Goal: Find specific page/section: Find specific page/section

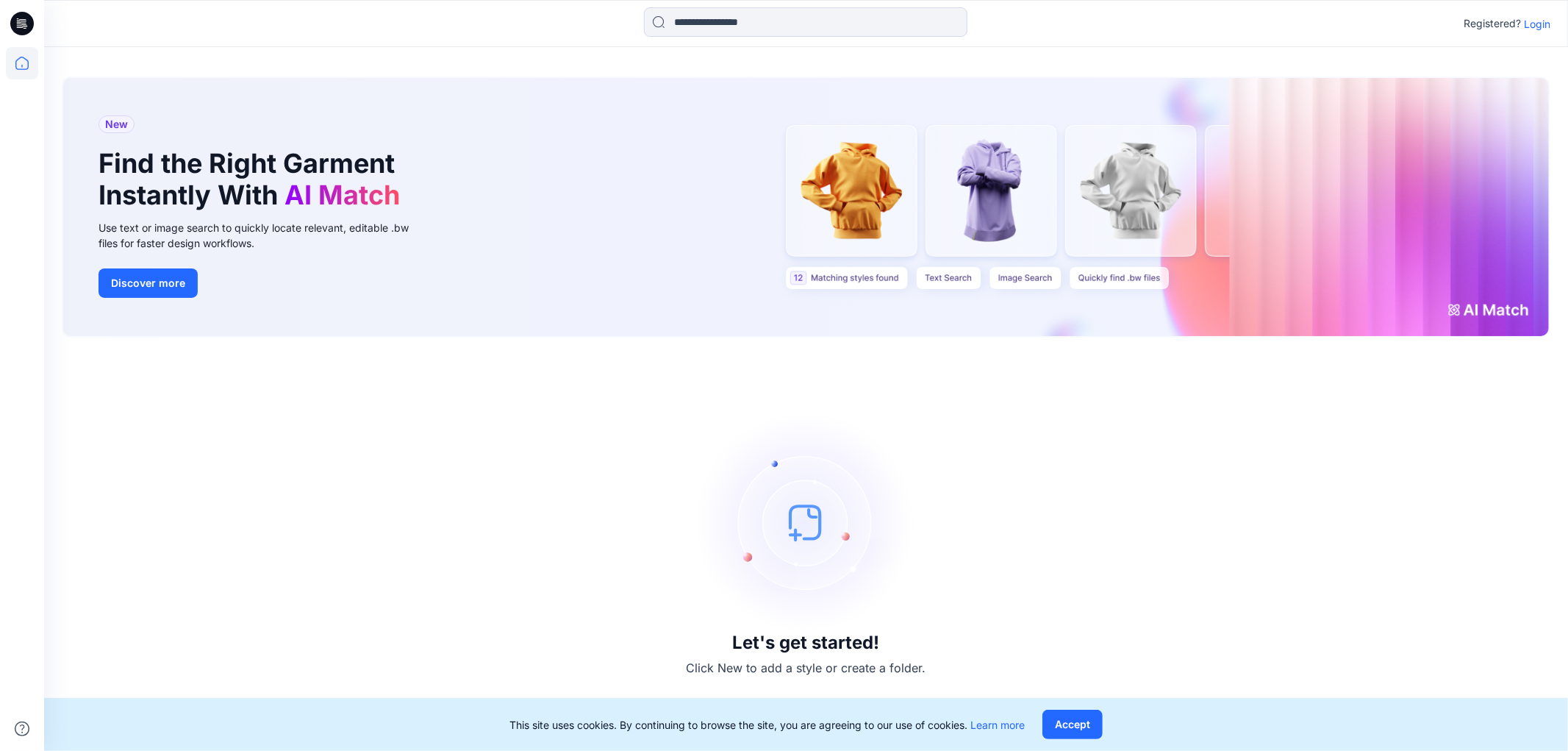
click at [1541, 20] on p "Login" at bounding box center [1536, 24] width 26 height 16
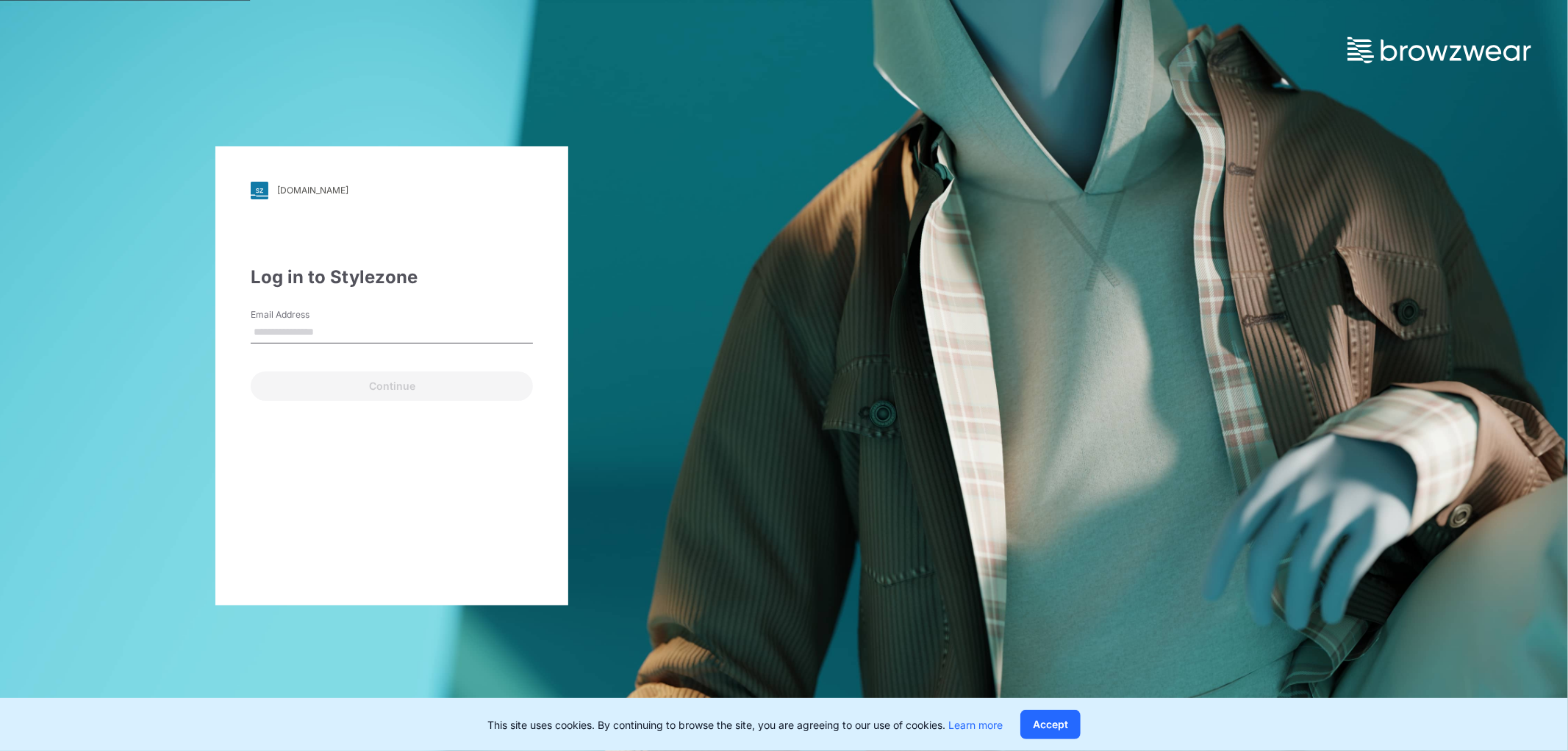
type input "**********"
click at [1062, 721] on button "Accept" at bounding box center [1050, 724] width 61 height 29
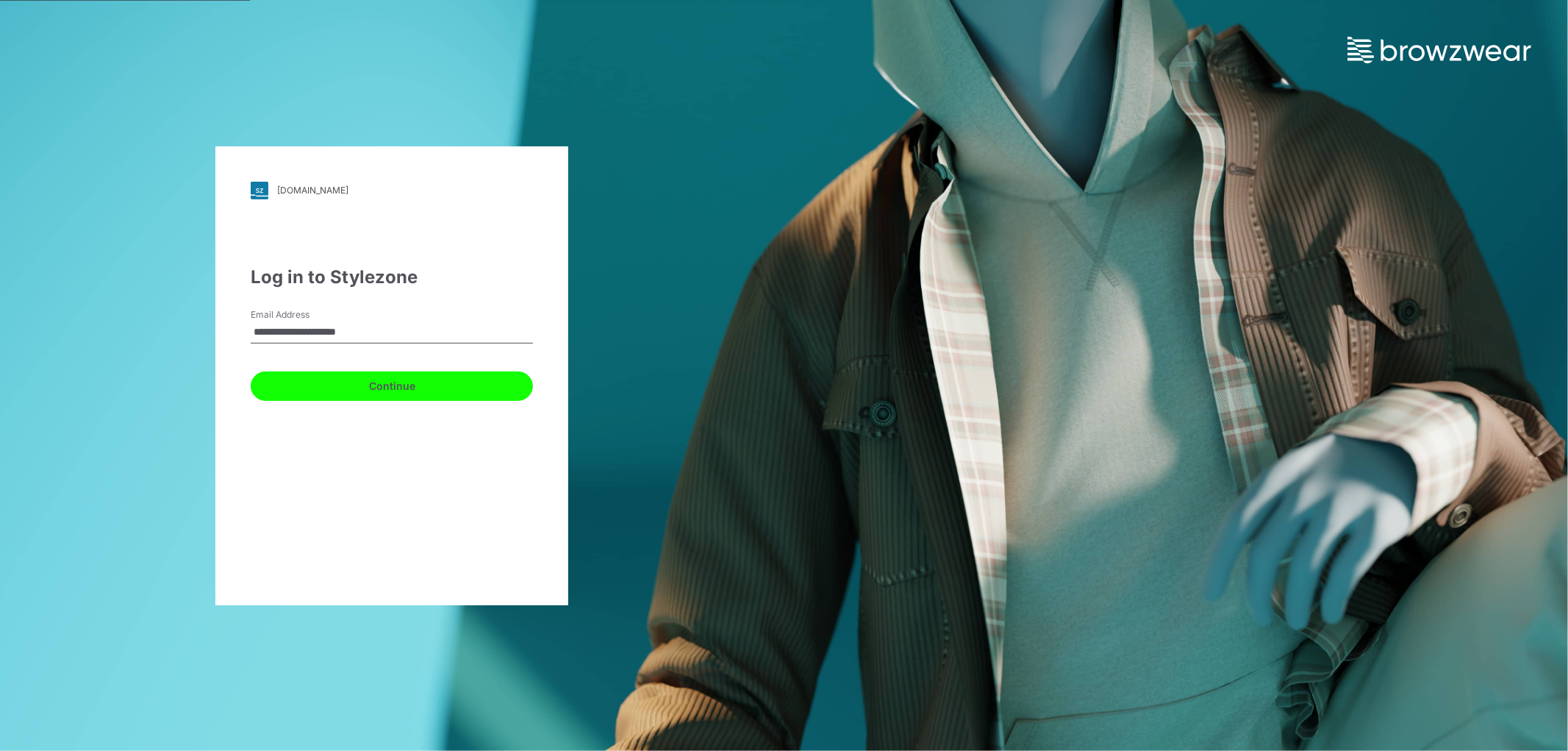
click at [417, 386] on button "Continue" at bounding box center [391, 386] width 282 height 29
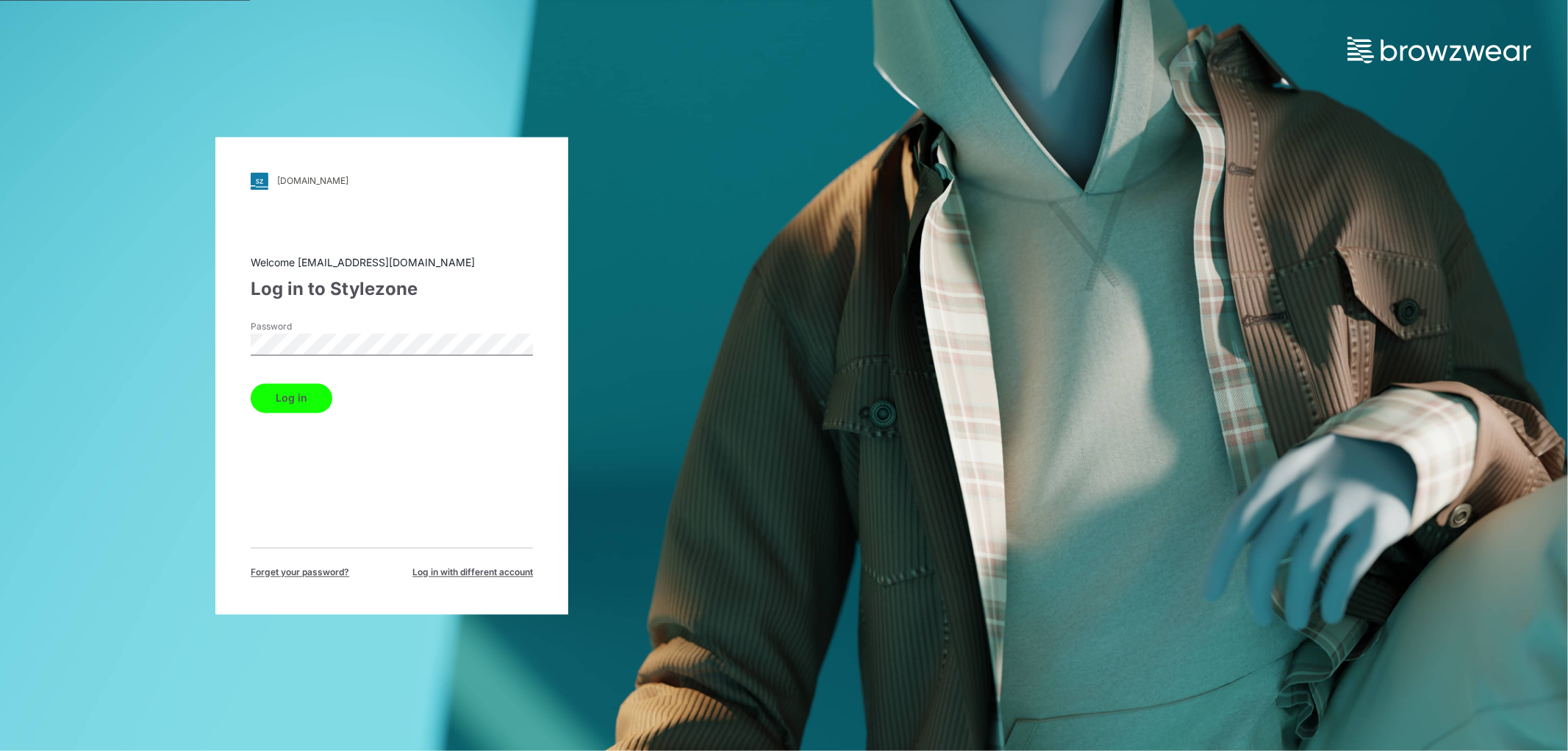
drag, startPoint x: 305, startPoint y: 394, endPoint x: 341, endPoint y: 395, distance: 36.0
click at [309, 395] on button "Log in" at bounding box center [291, 397] width 82 height 29
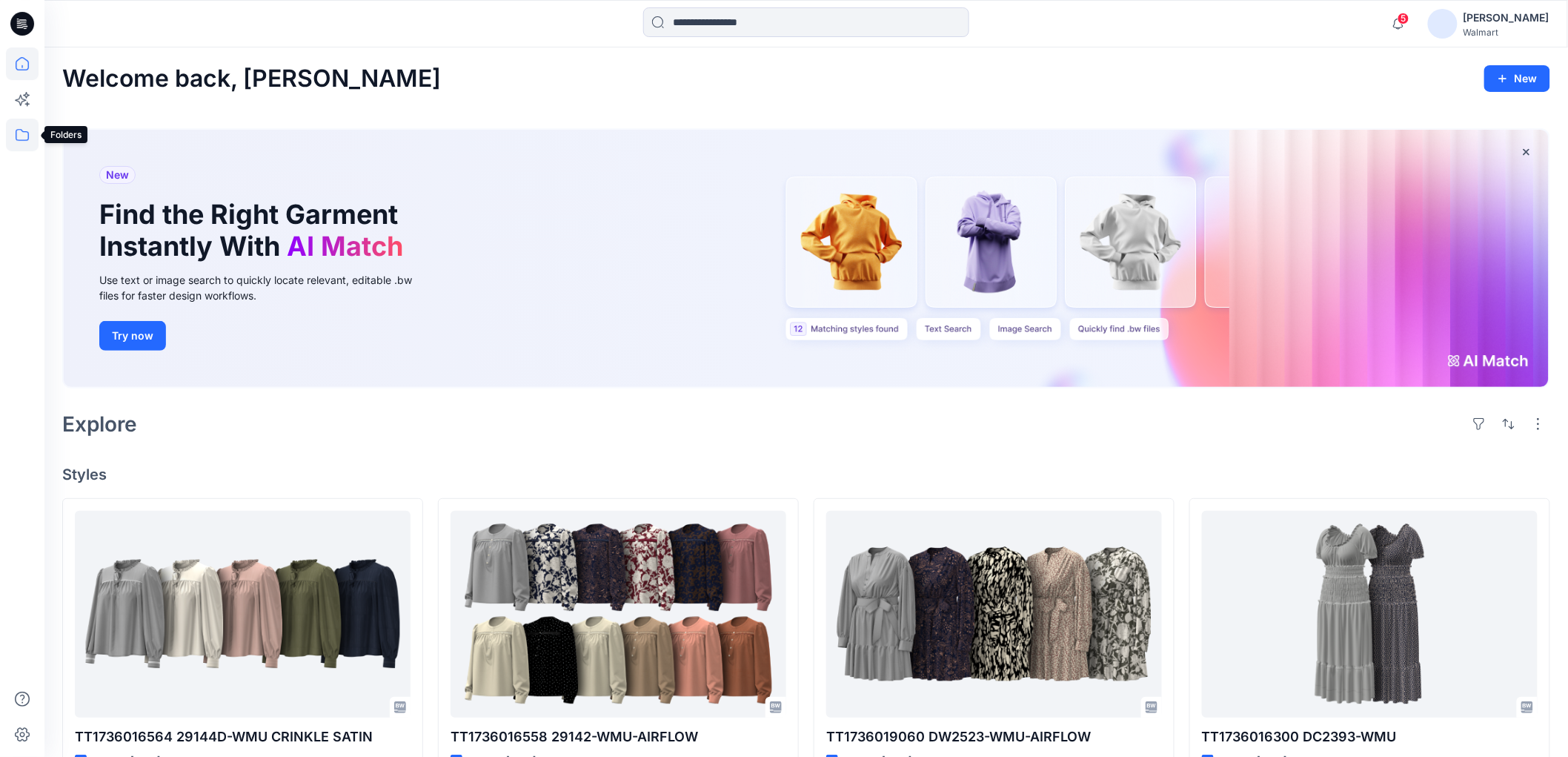
click at [22, 132] on icon at bounding box center [22, 135] width 33 height 33
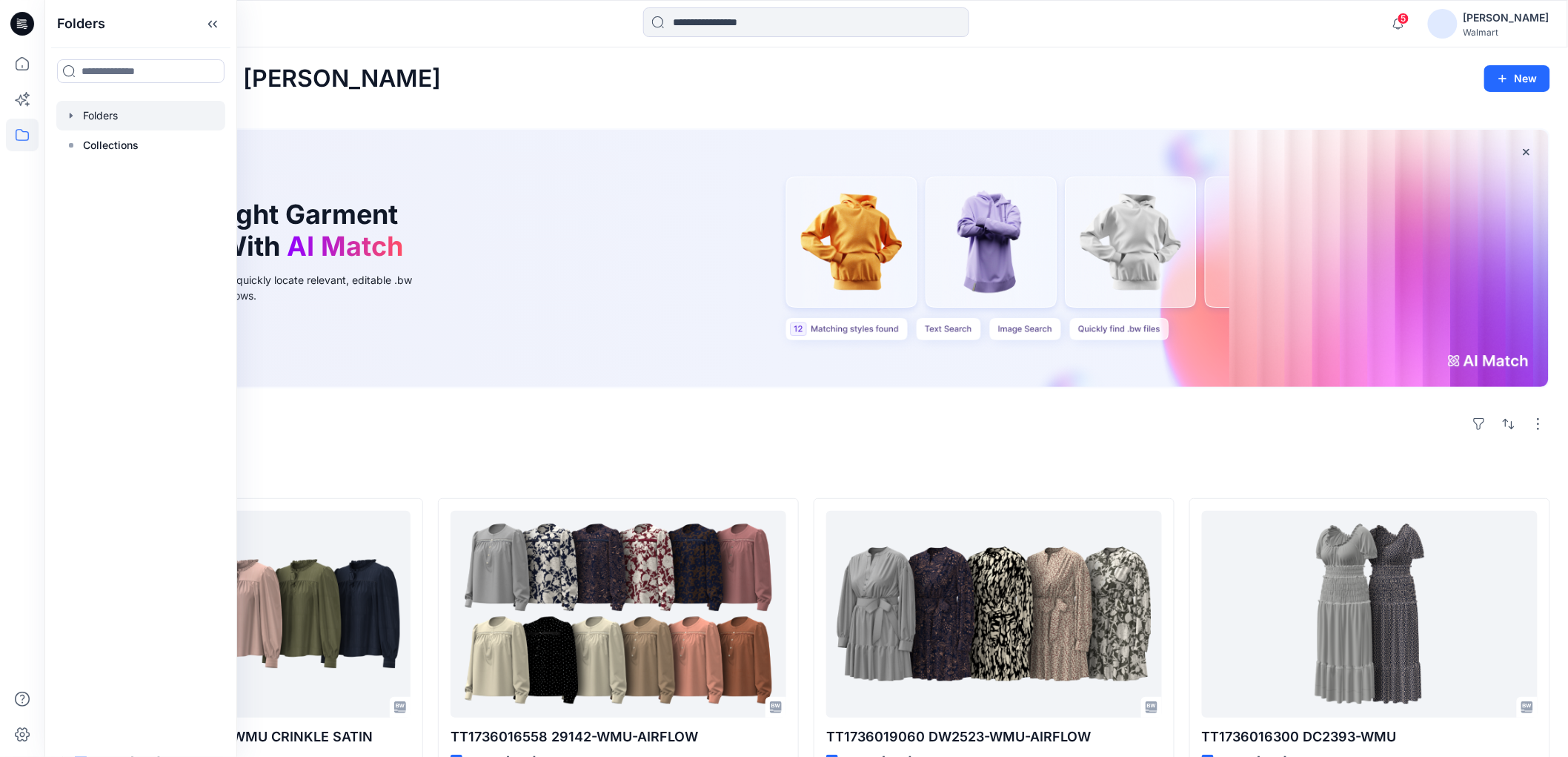
click at [148, 120] on div at bounding box center [141, 115] width 169 height 29
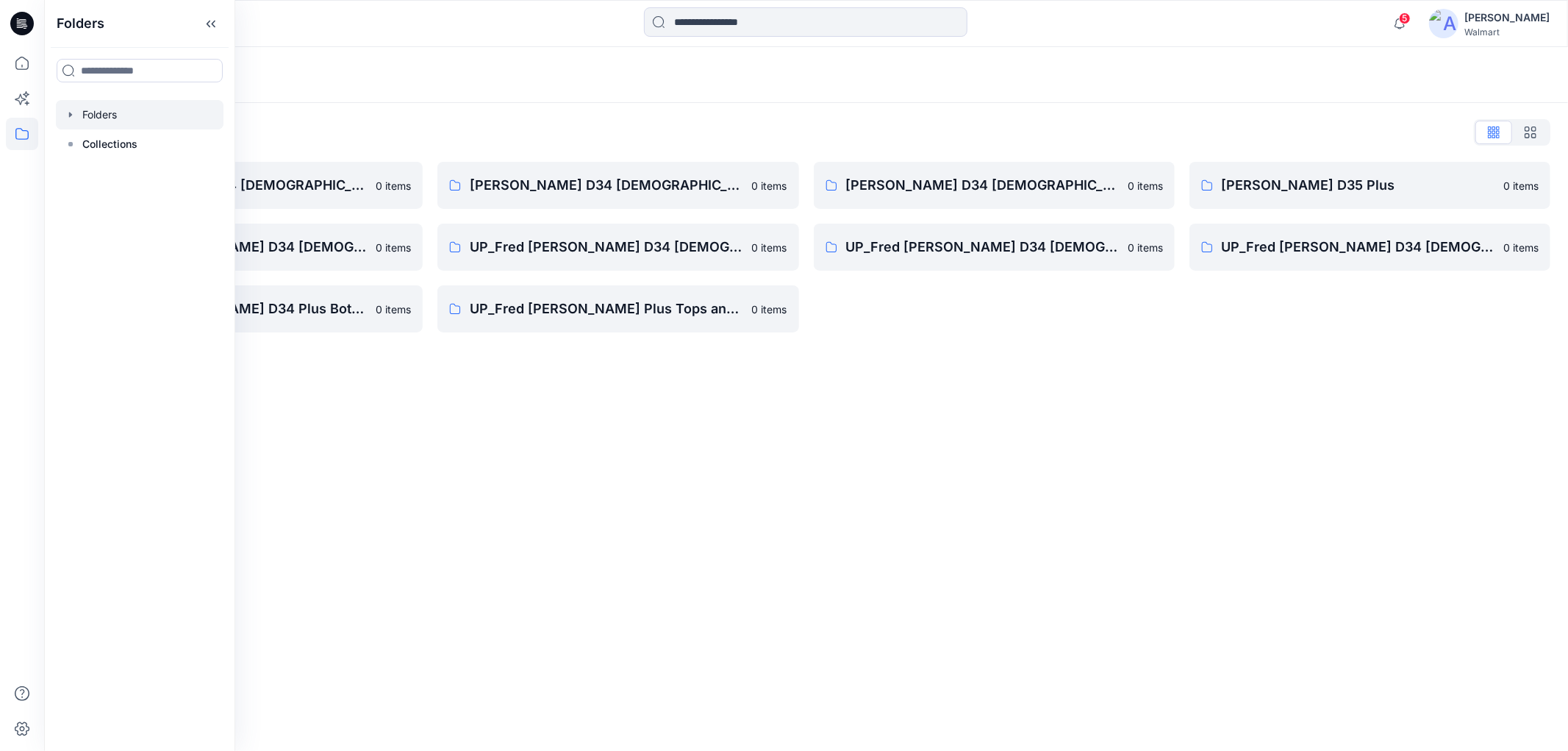
click at [613, 412] on div "Folders Folders List [PERSON_NAME] D34 [DEMOGRAPHIC_DATA] Dresses 0 items UP_Fr…" at bounding box center [805, 399] width 1523 height 704
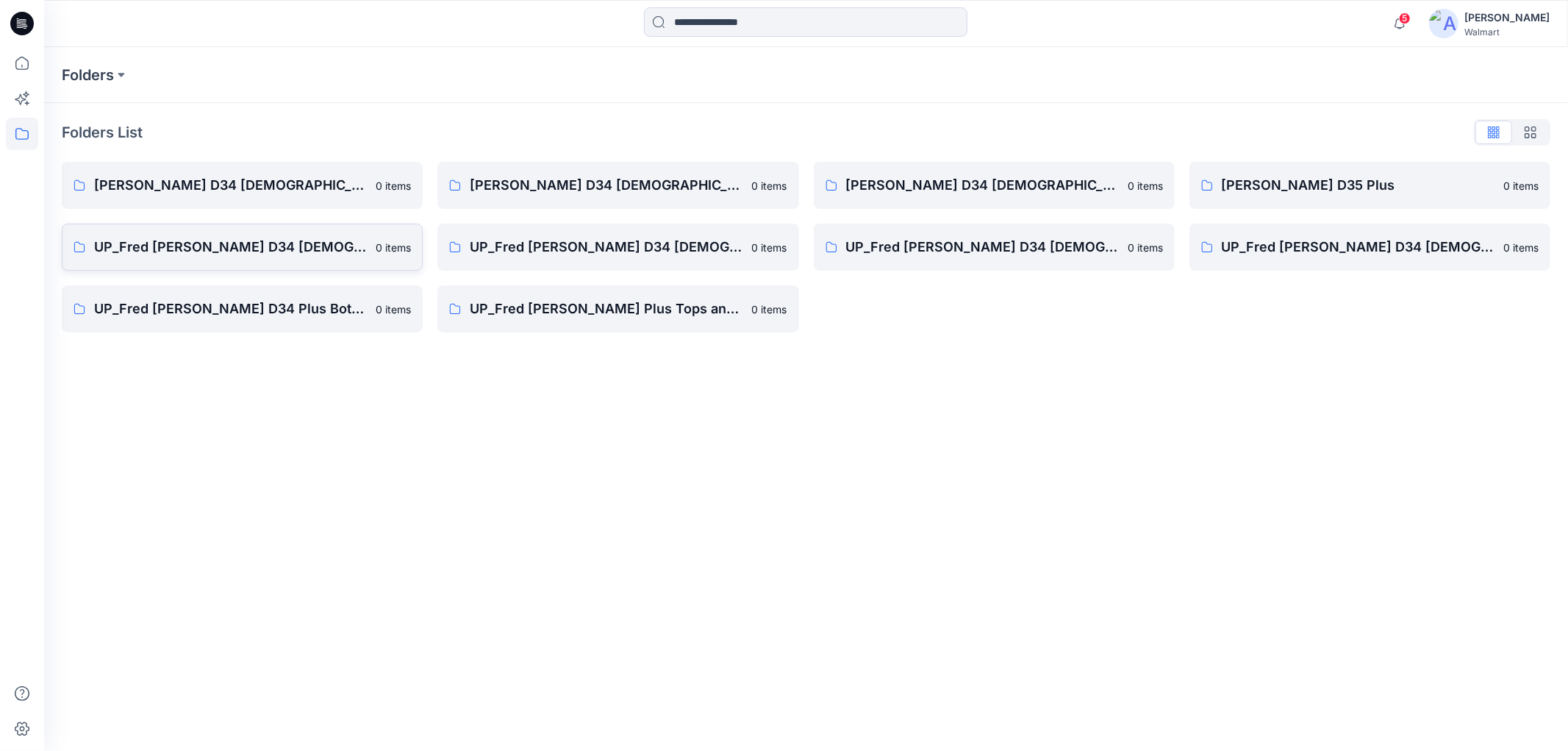
click at [281, 255] on p "UP_Fred [PERSON_NAME] D34 [DEMOGRAPHIC_DATA] Bottoms" at bounding box center [230, 247] width 273 height 20
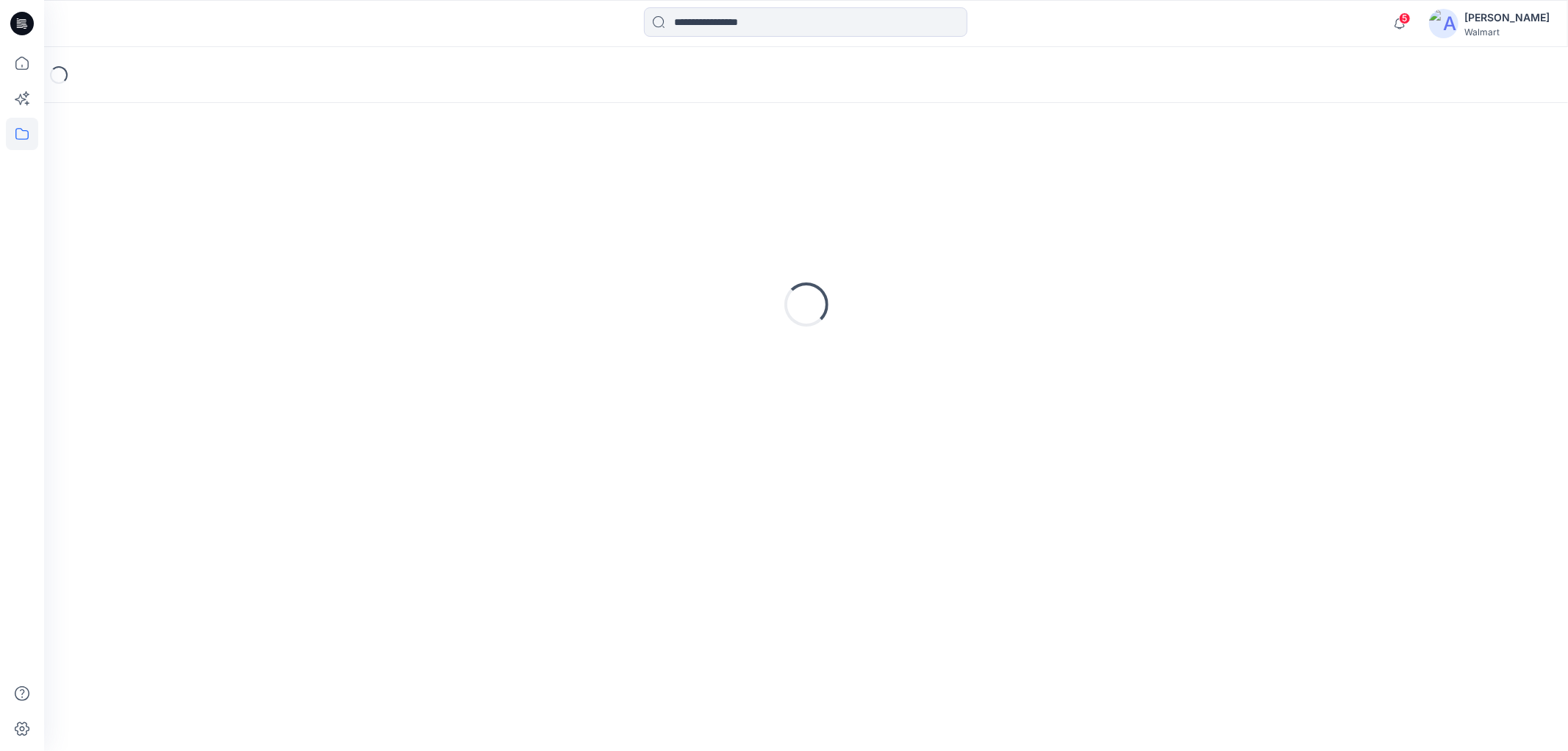
click at [281, 255] on div "Loading..." at bounding box center [805, 304] width 1488 height 368
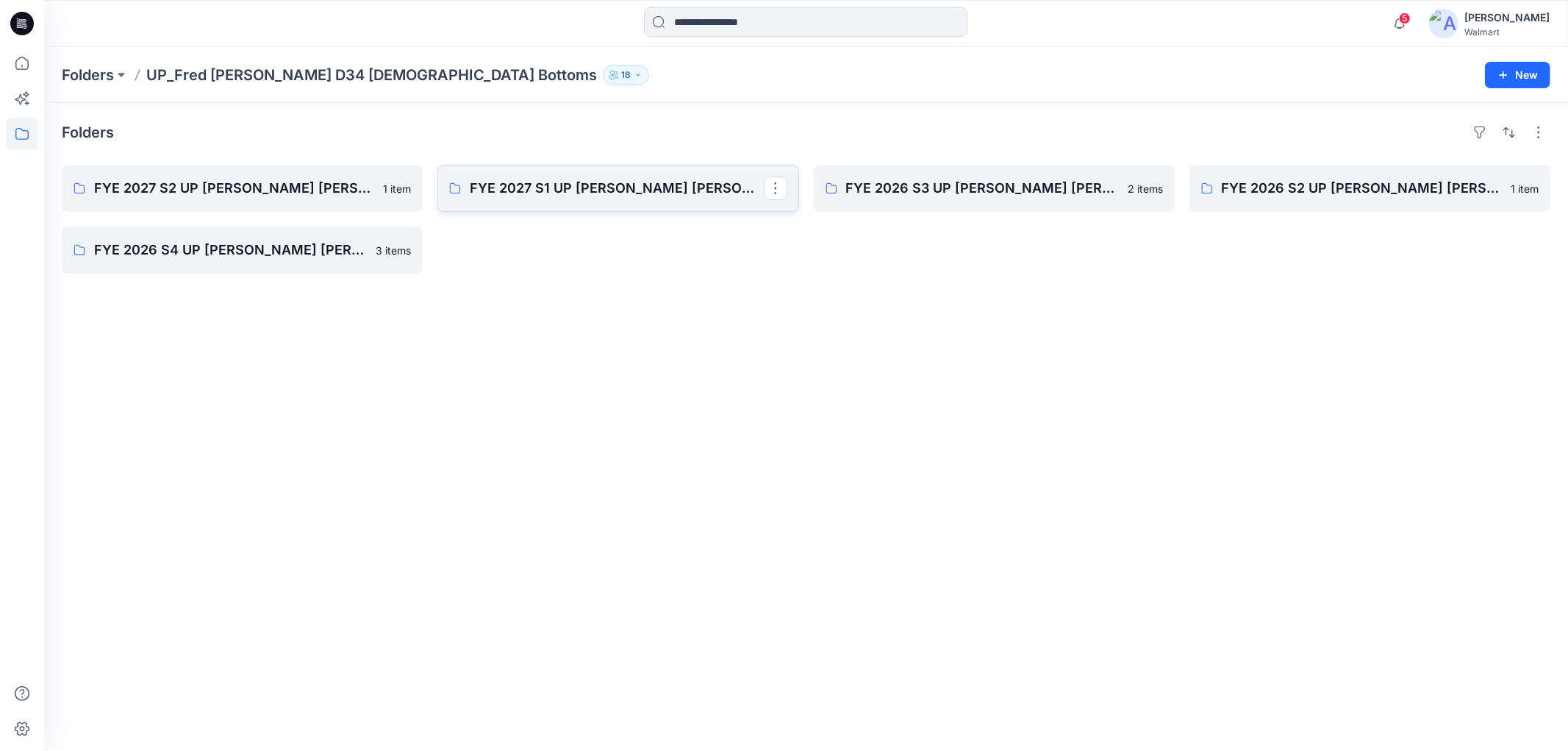
click at [623, 199] on p "FYE 2027 S1 UP [PERSON_NAME] [PERSON_NAME]" at bounding box center [616, 188] width 293 height 20
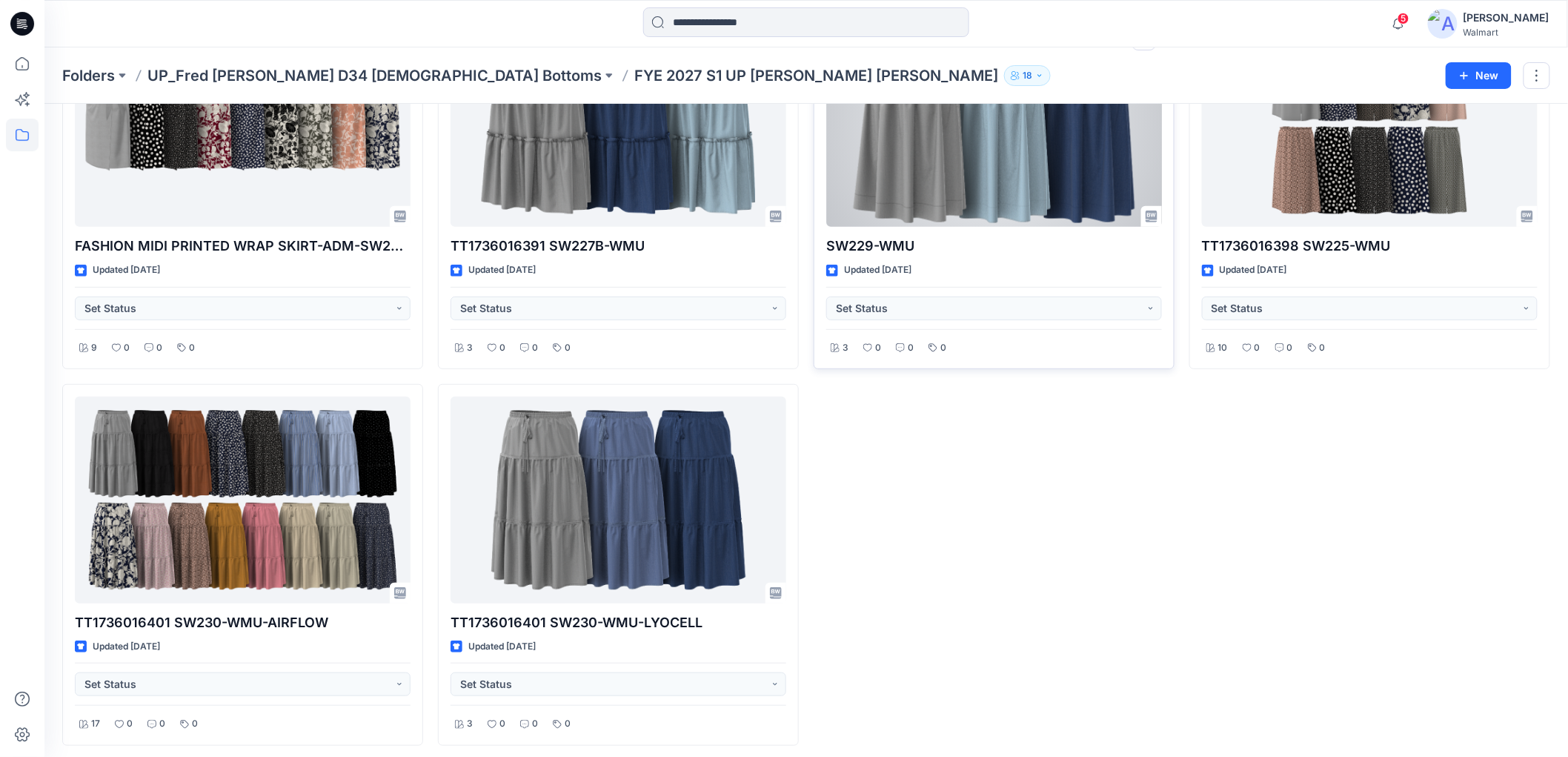
scroll to position [165, 0]
